Goal: Entertainment & Leisure: Consume media (video, audio)

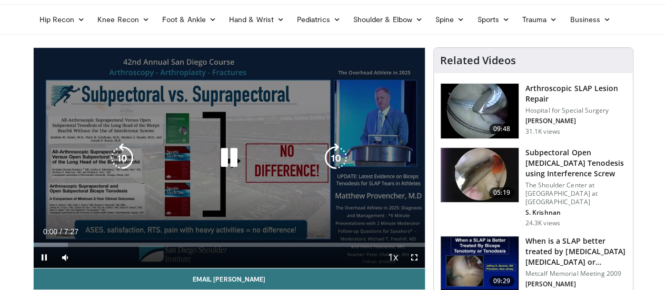
scroll to position [48, 0]
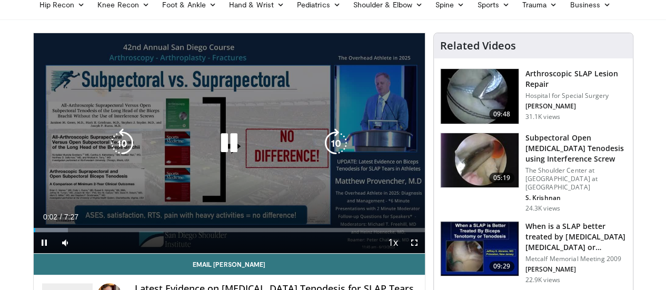
click at [214, 157] on icon "Video Player" at bounding box center [228, 142] width 29 height 29
click at [145, 170] on div "10 seconds Tap to unmute" at bounding box center [229, 143] width 391 height 220
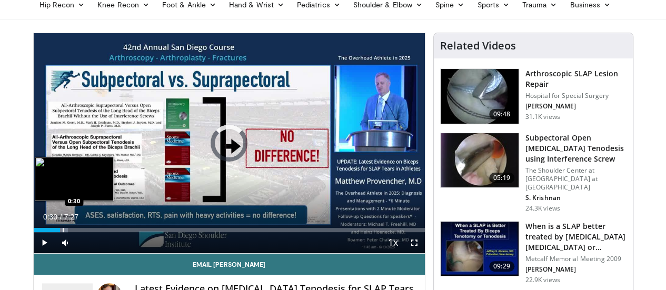
click at [63, 232] on div "Progress Bar" at bounding box center [63, 230] width 1 height 4
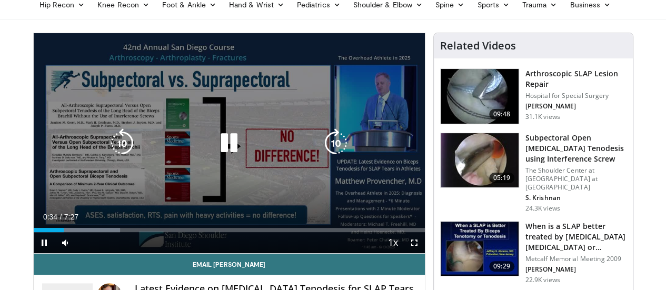
click at [293, 132] on div "10 seconds Tap to unmute" at bounding box center [229, 143] width 391 height 220
